Goal: Task Accomplishment & Management: Use online tool/utility

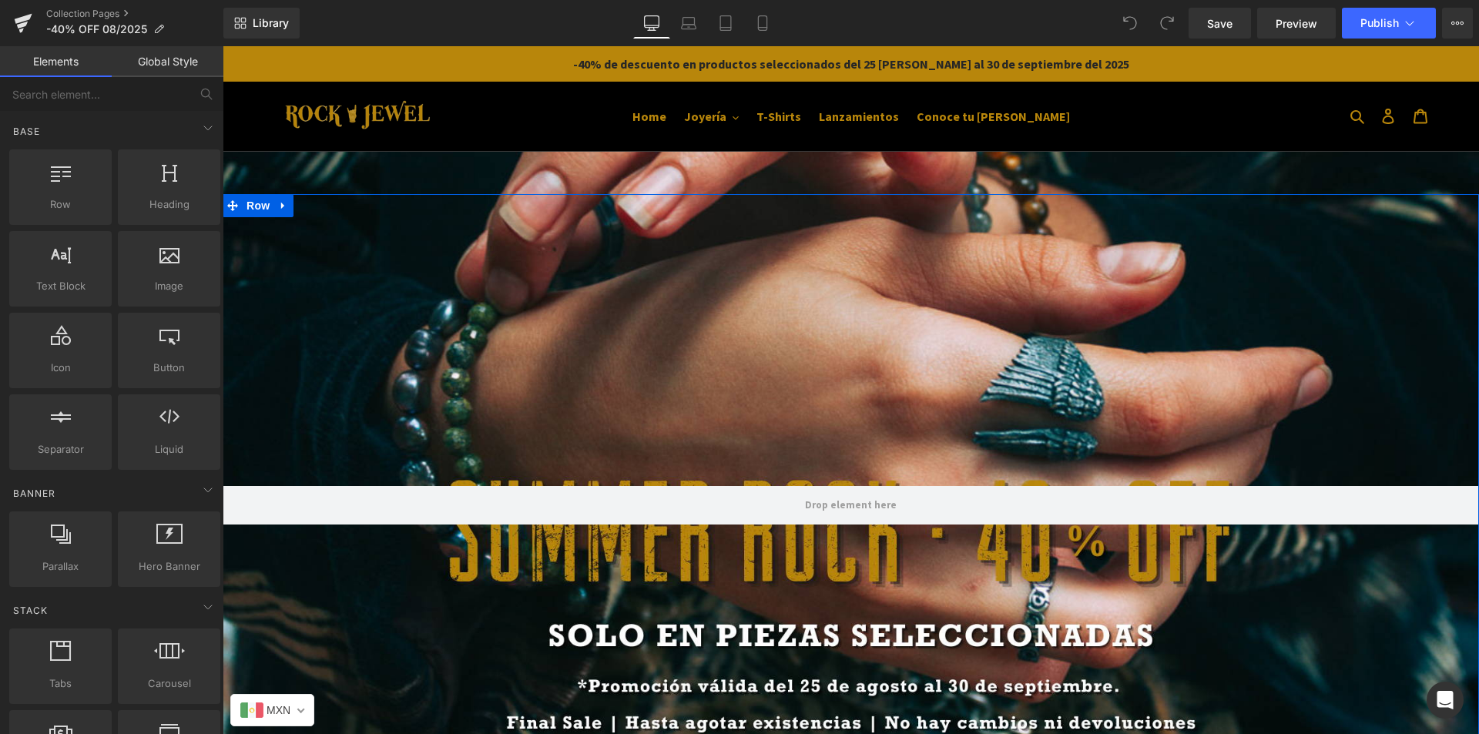
scroll to position [770, 0]
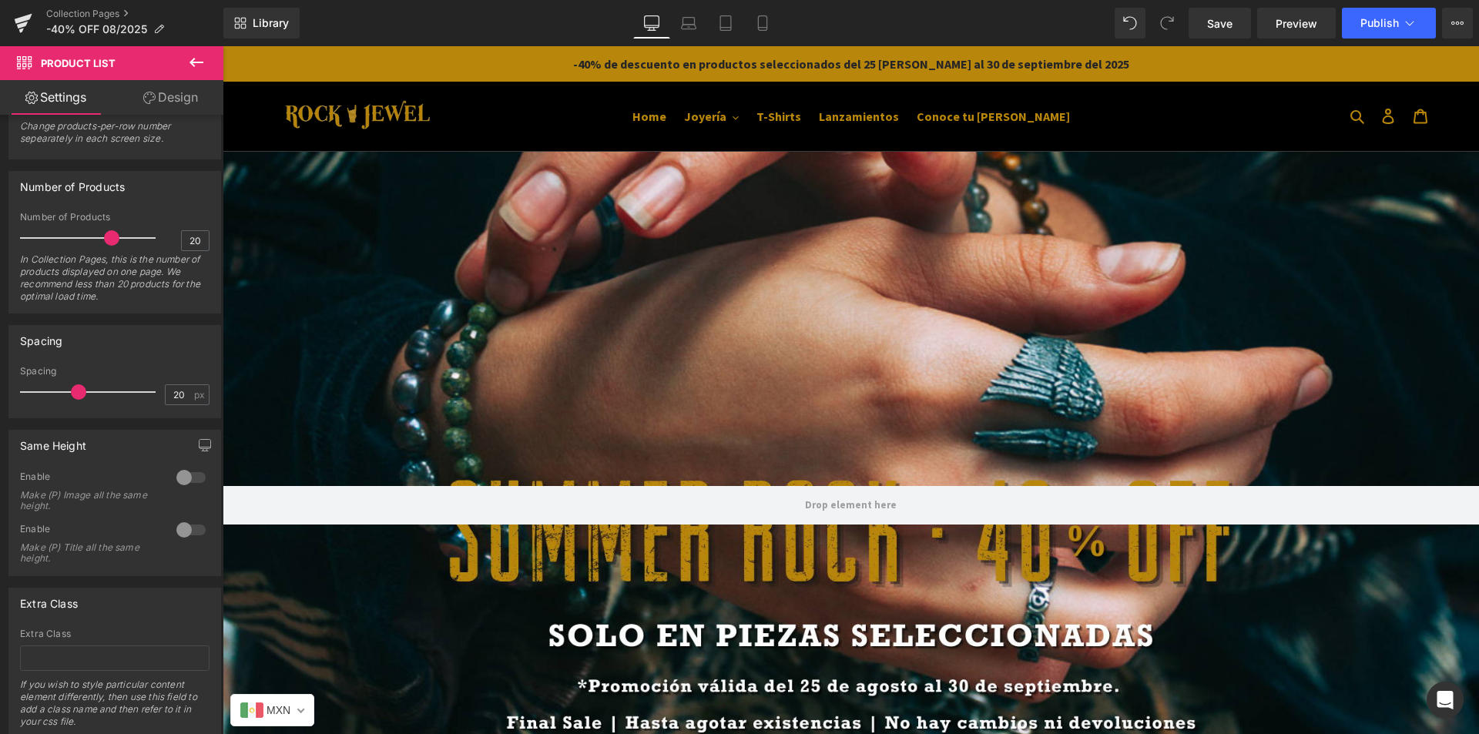
scroll to position [1771, 0]
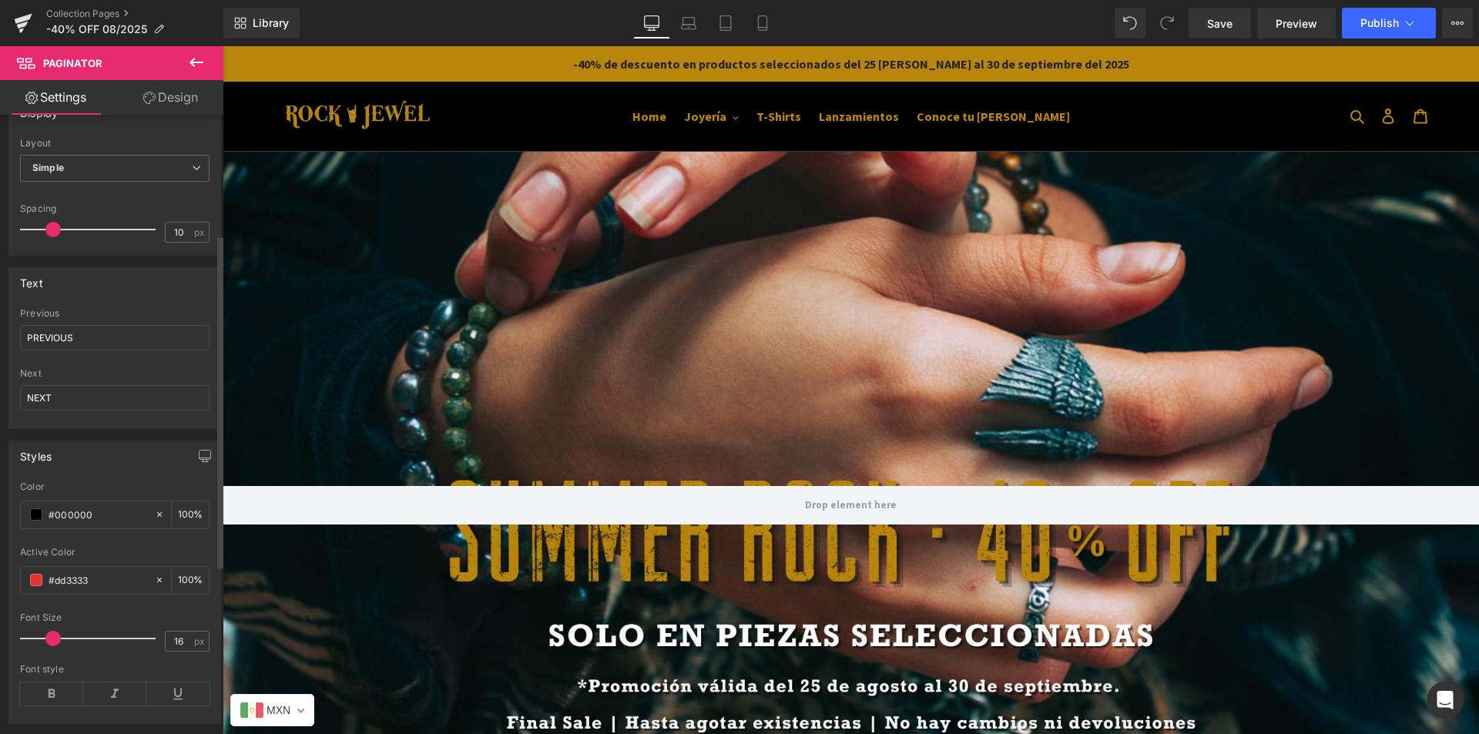
scroll to position [0, 0]
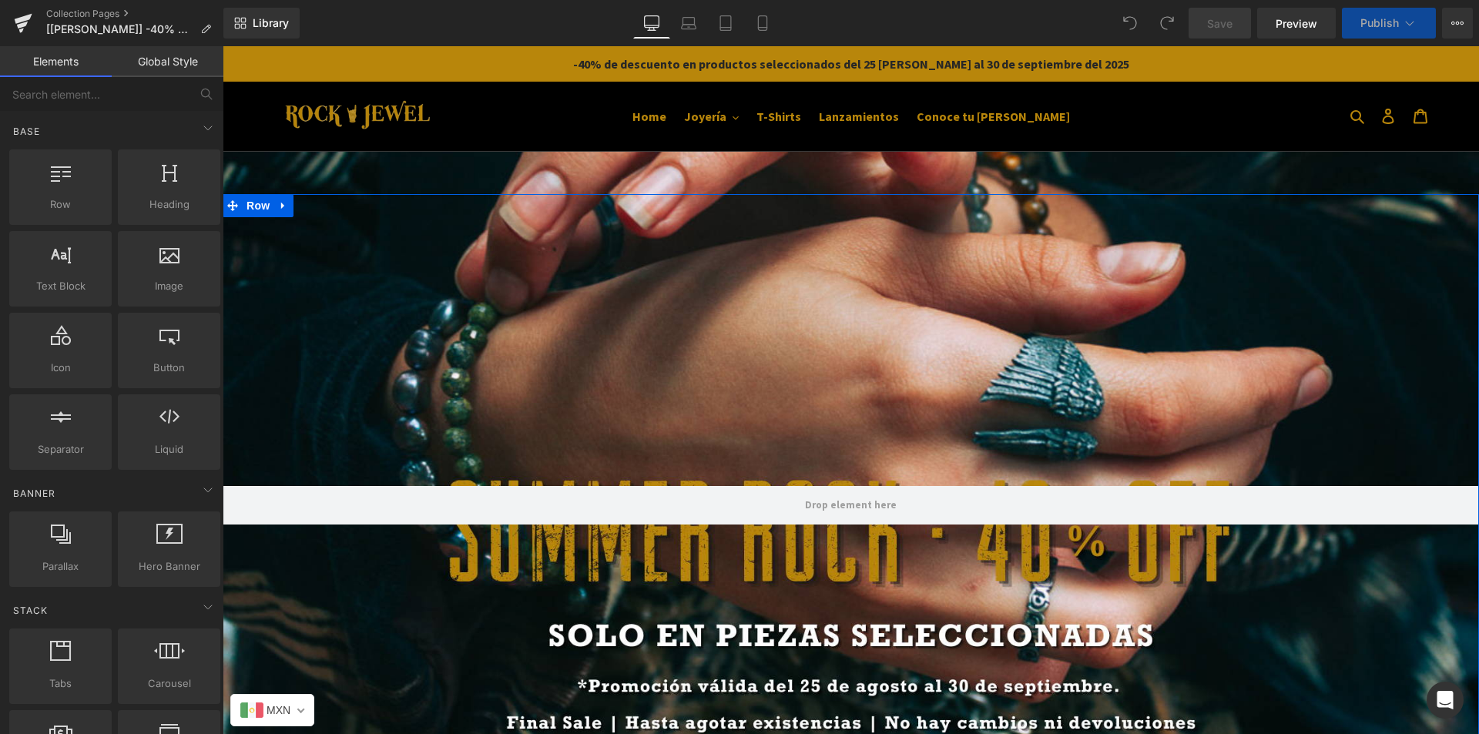
scroll to position [770, 0]
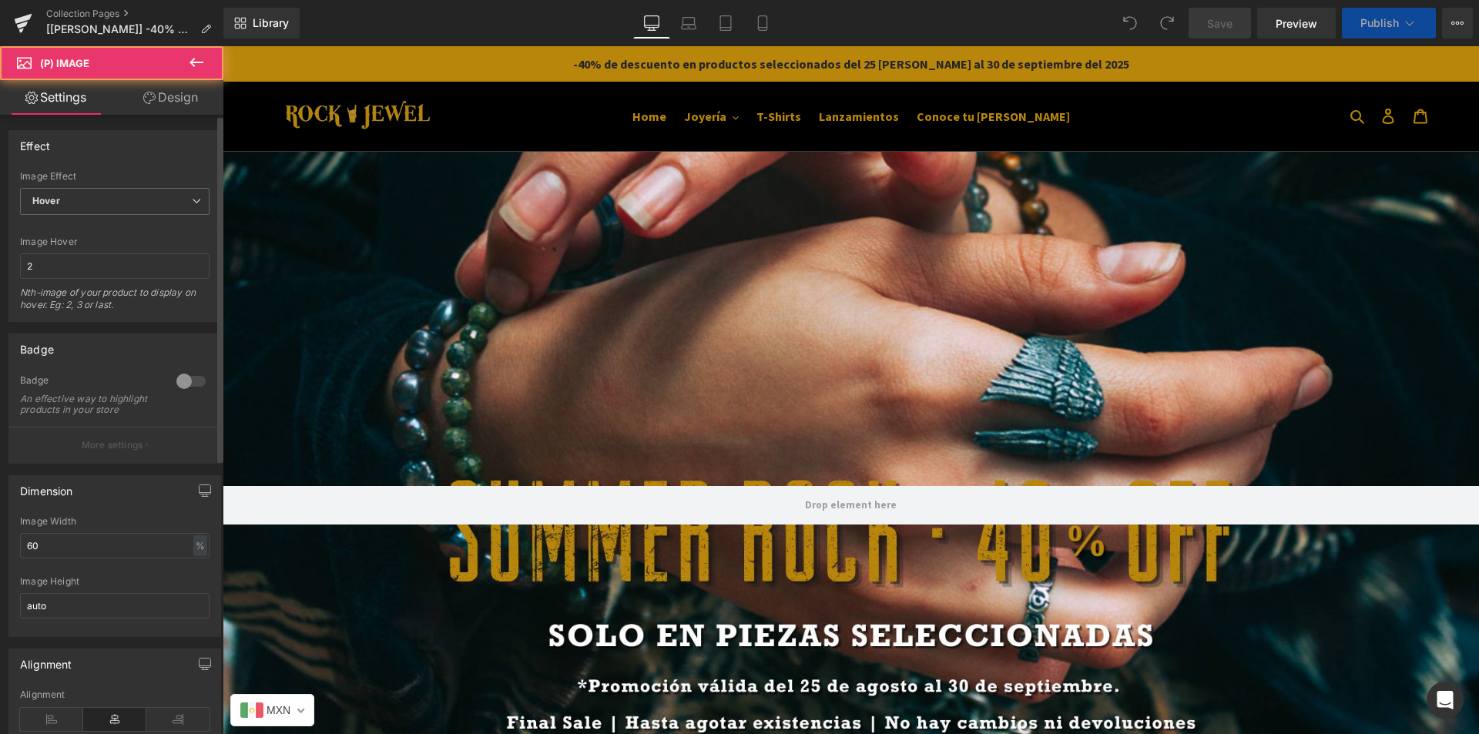
click at [183, 380] on div at bounding box center [190, 381] width 37 height 25
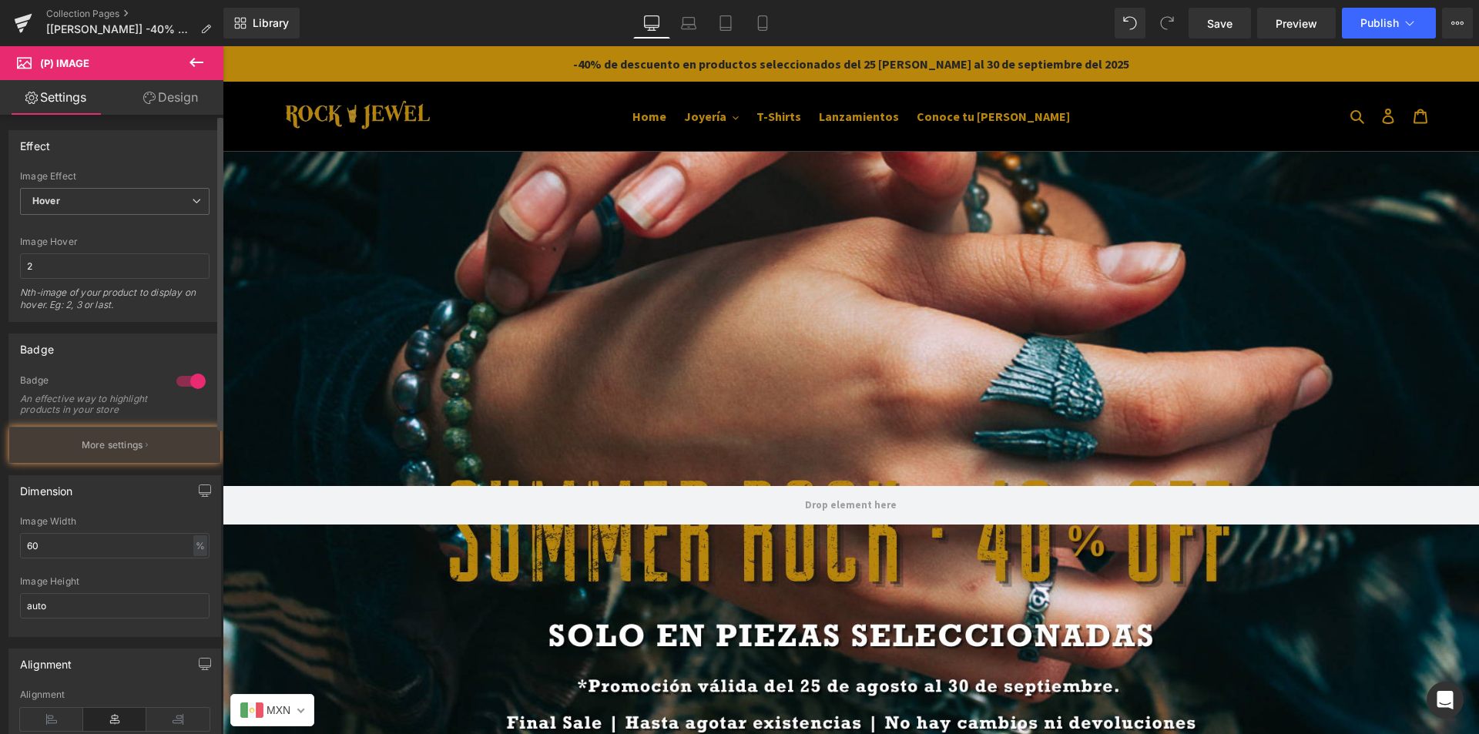
click at [183, 380] on div at bounding box center [190, 381] width 37 height 25
click at [174, 382] on div at bounding box center [190, 381] width 37 height 25
click at [186, 382] on div at bounding box center [190, 381] width 37 height 25
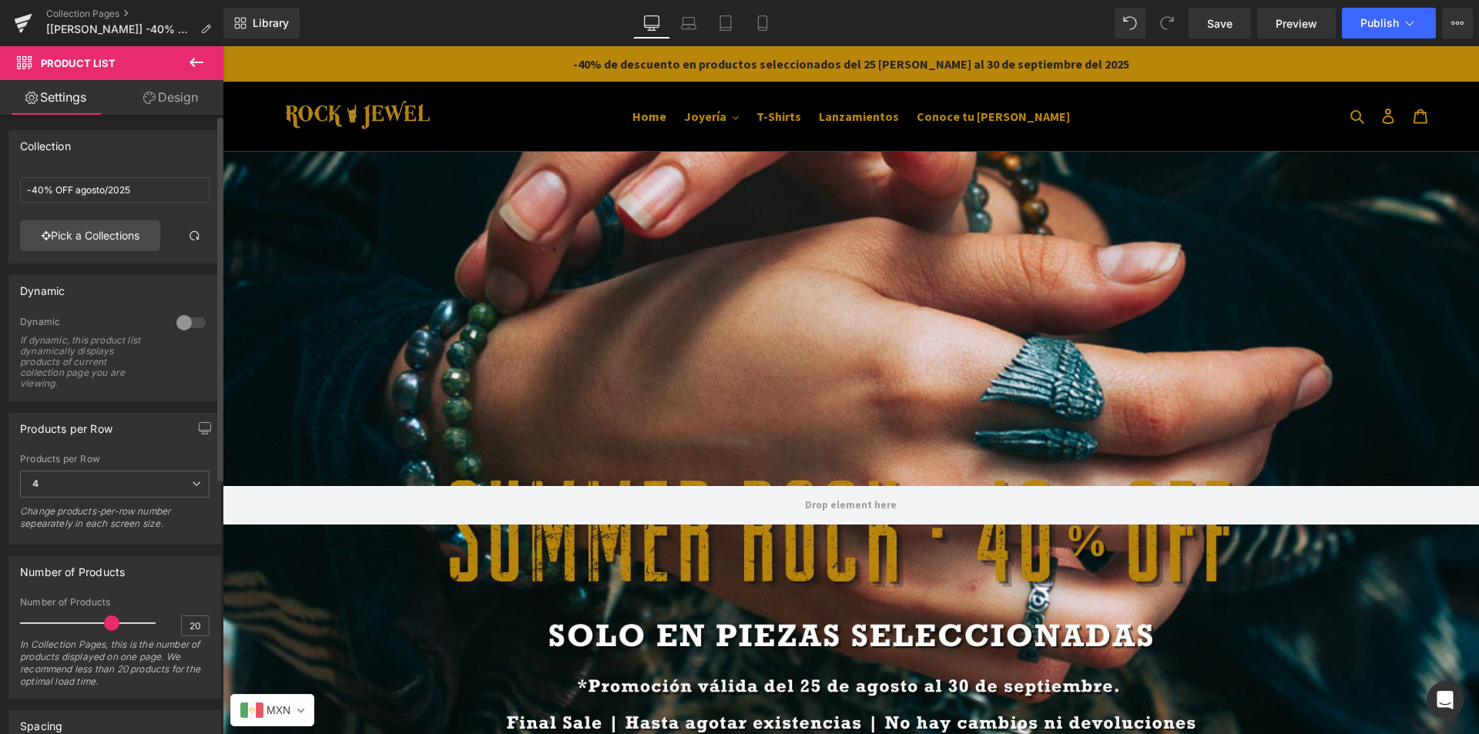
click at [183, 321] on div at bounding box center [190, 322] width 37 height 25
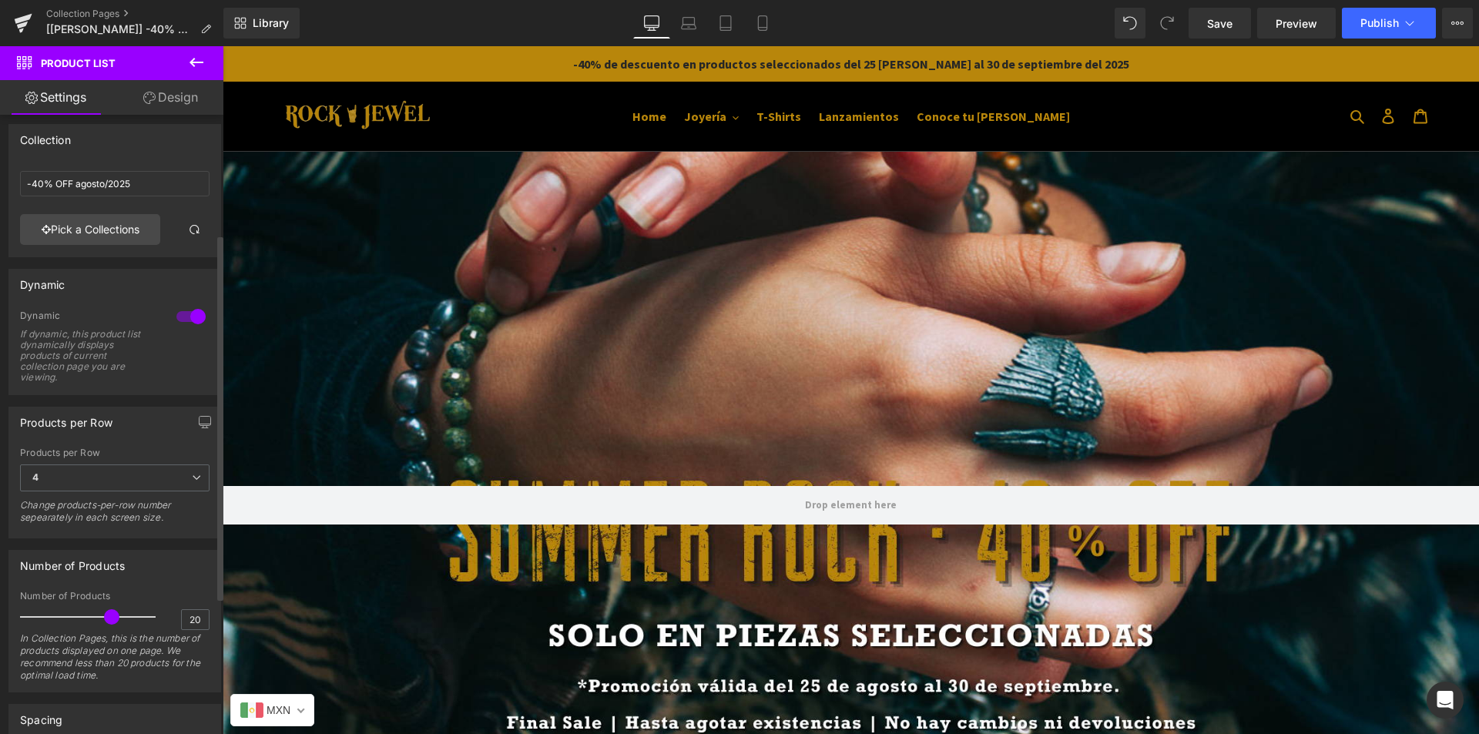
scroll to position [0, 0]
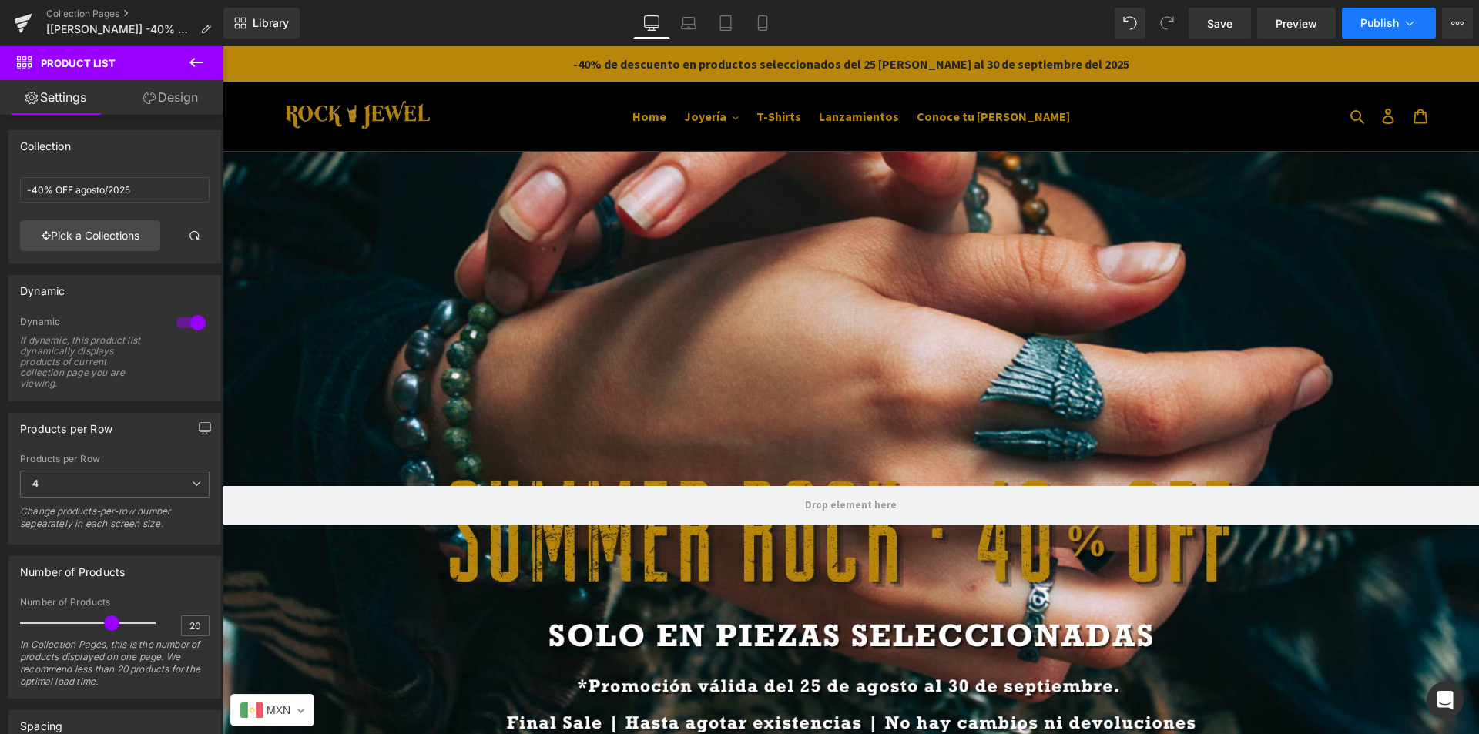
click at [1386, 22] on span "Publish" at bounding box center [1379, 23] width 39 height 12
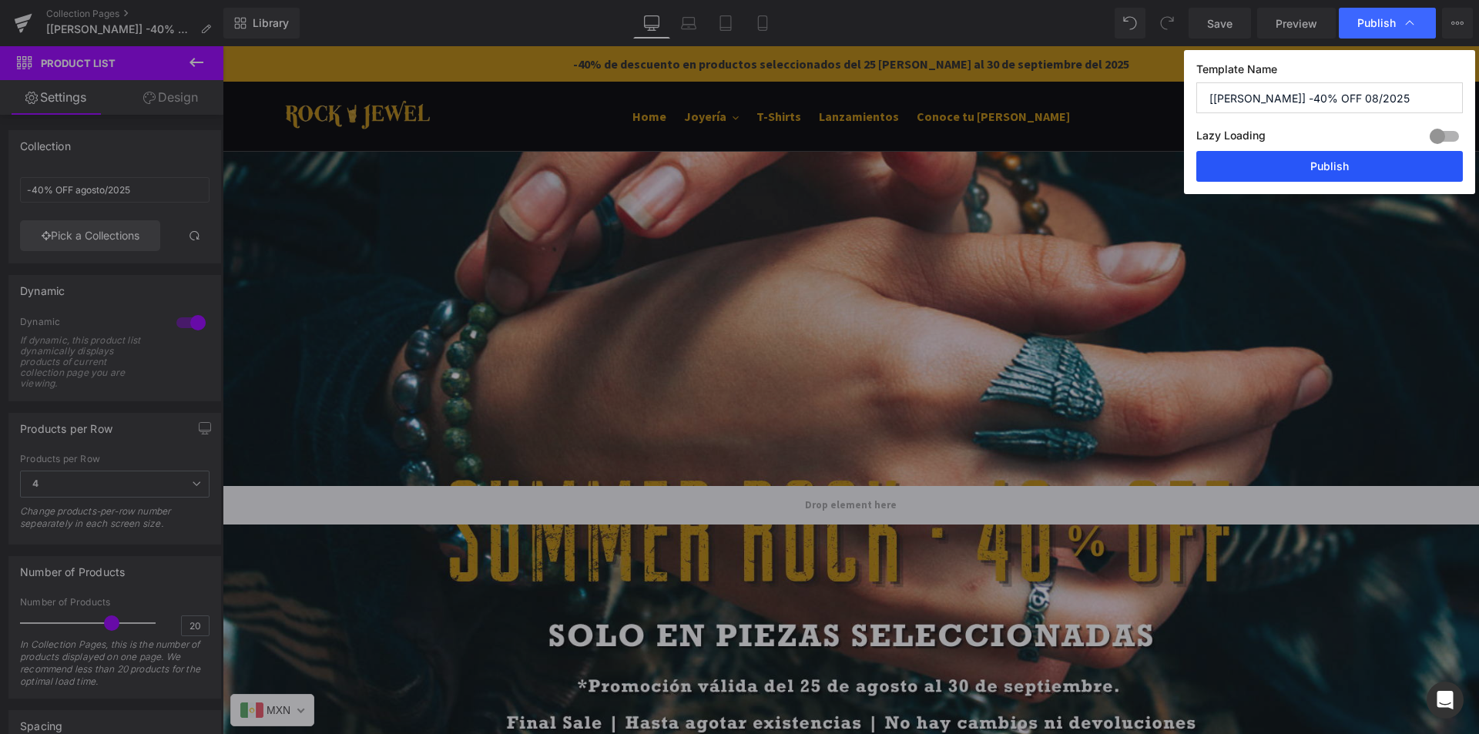
click at [1321, 162] on button "Publish" at bounding box center [1329, 166] width 266 height 31
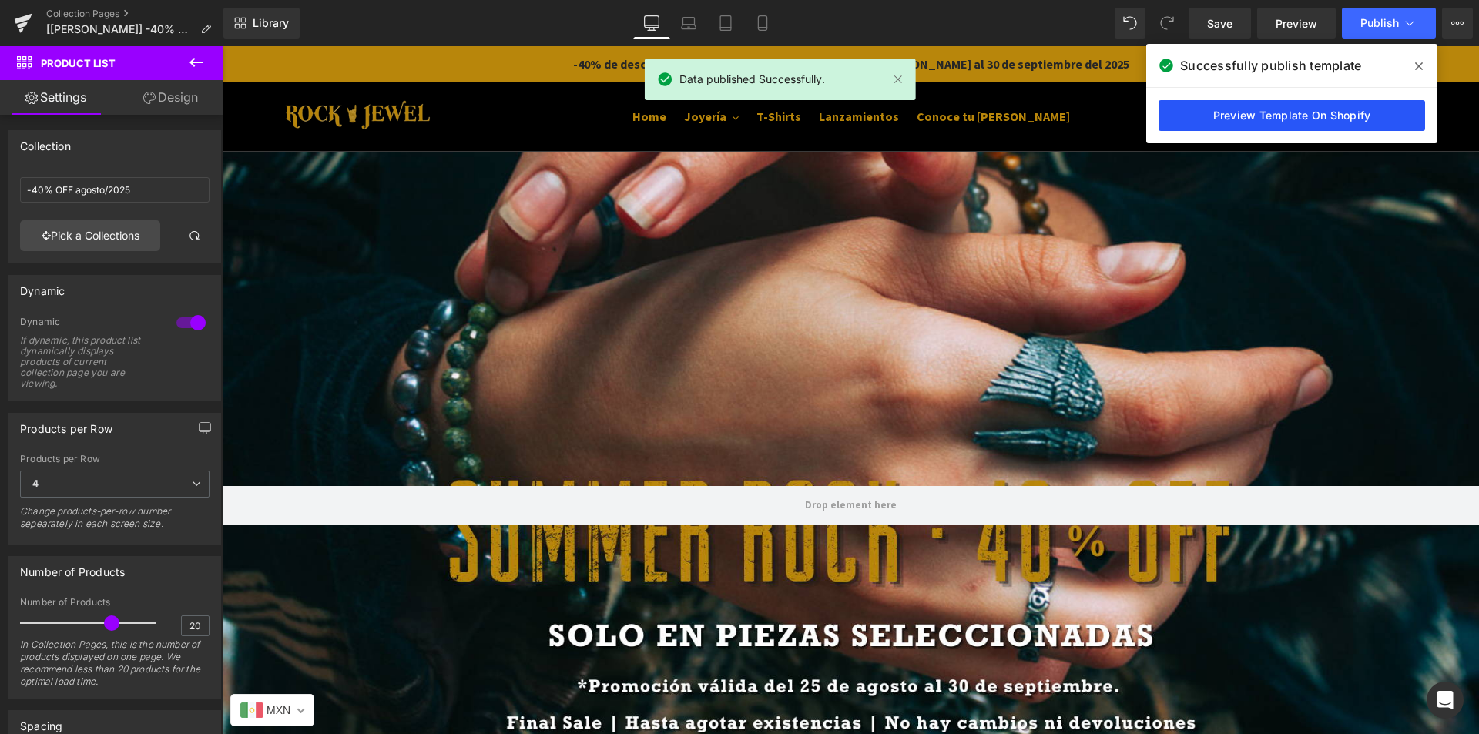
click at [1278, 114] on link "Preview Template On Shopify" at bounding box center [1291, 115] width 266 height 31
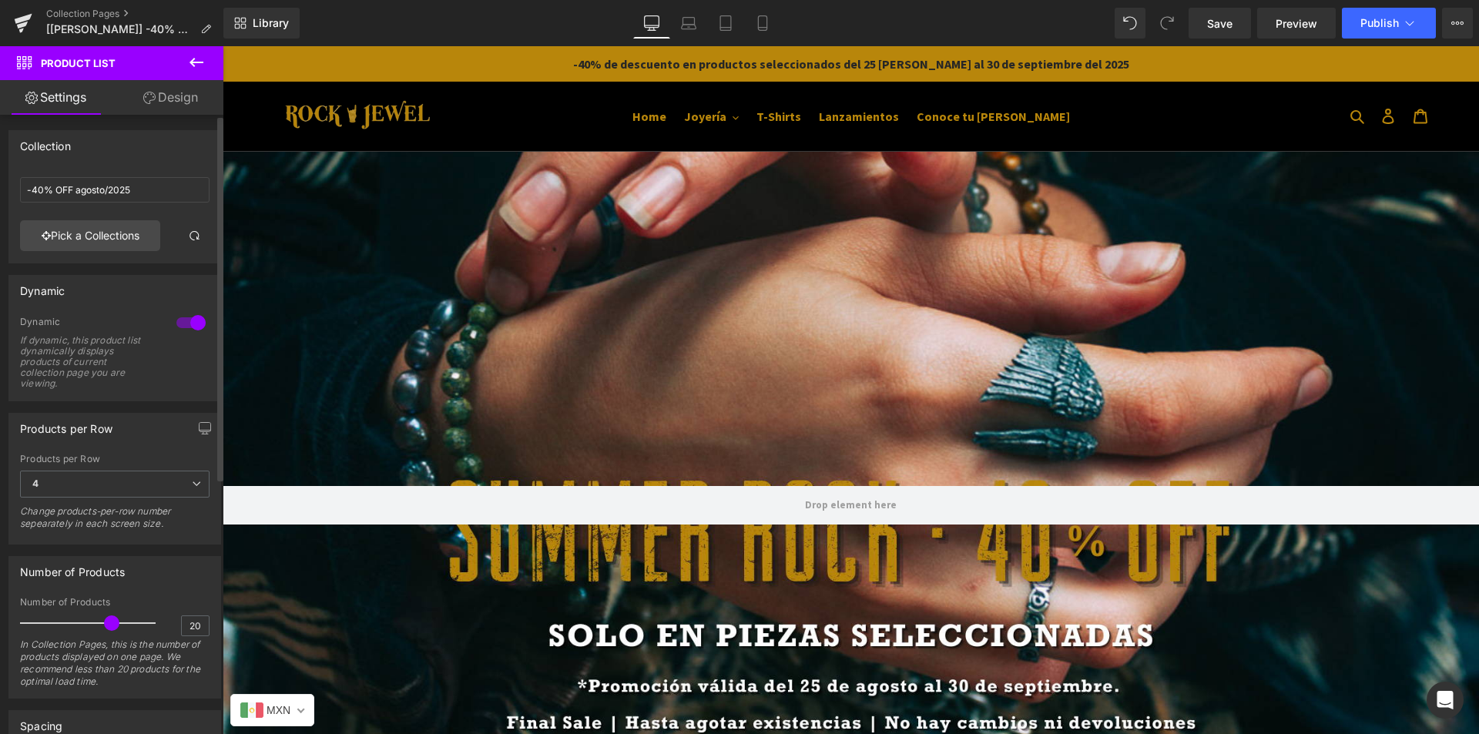
click at [62, 348] on div "If dynamic, this product list dynamically displays products of current collecti…" at bounding box center [89, 362] width 139 height 54
copy div "If dynamic, this product list dynamically displays products of current collecti…"
click at [1454, 17] on icon at bounding box center [1457, 23] width 12 height 12
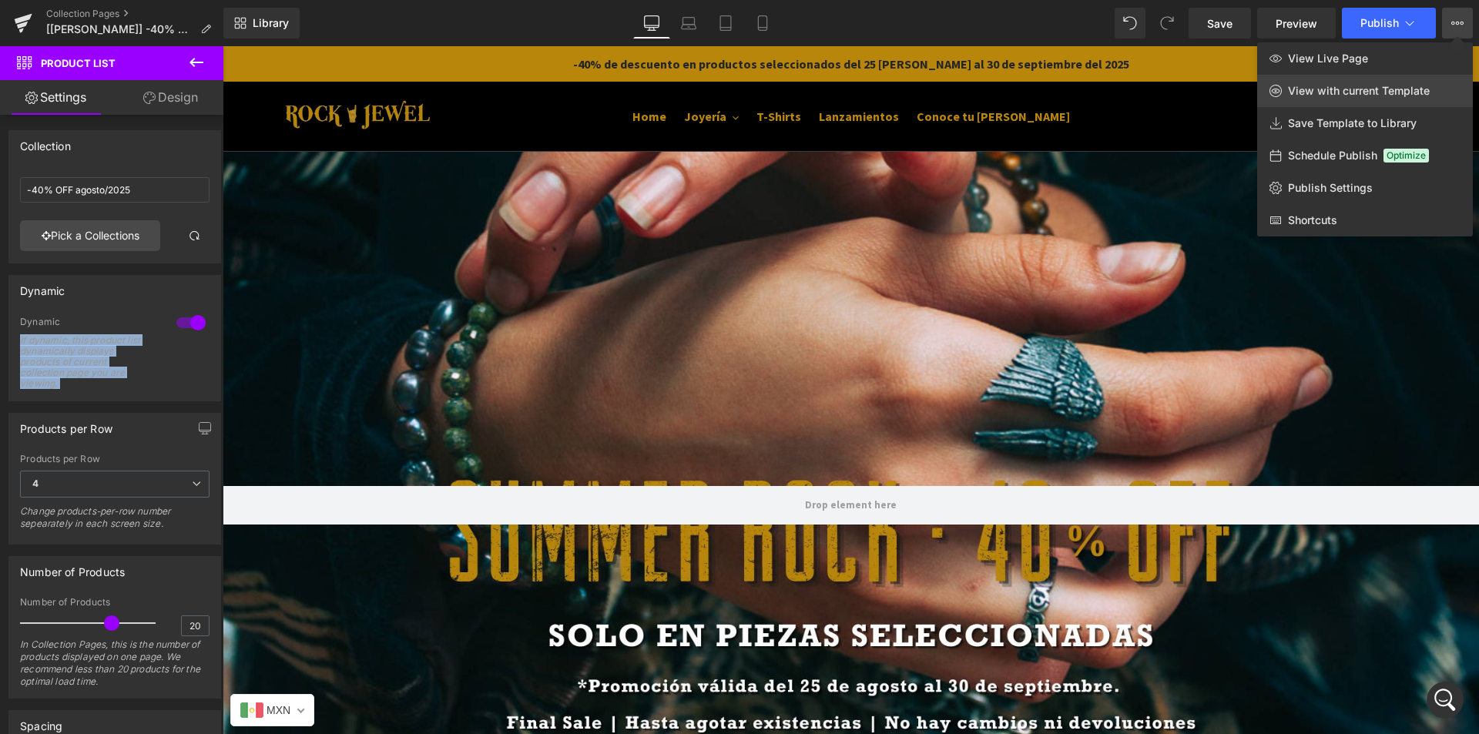
click at [1356, 84] on span "View with current Template" at bounding box center [1359, 91] width 142 height 14
